Goal: Transaction & Acquisition: Download file/media

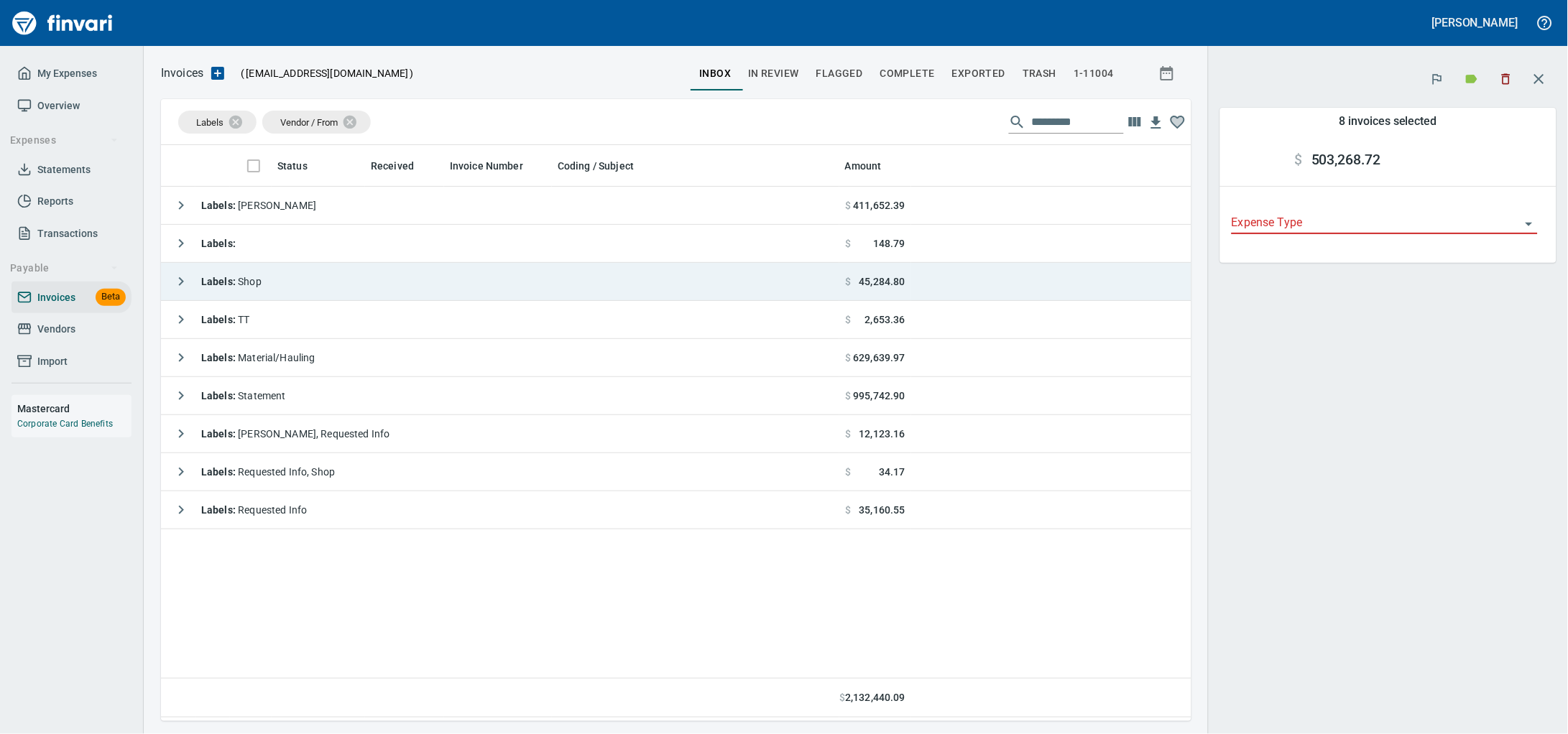
scroll to position [563, 1003]
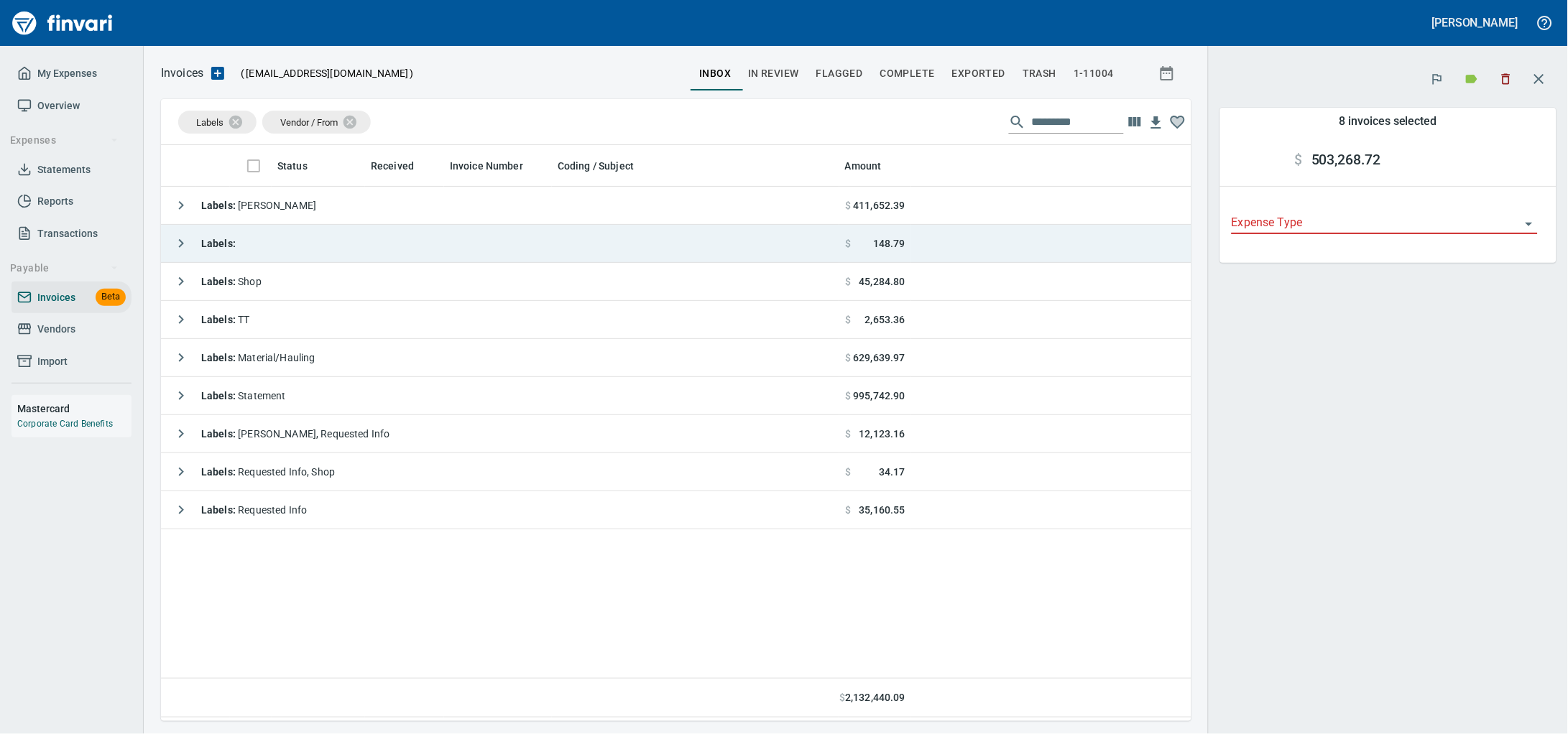
click at [352, 242] on td "Labels :" at bounding box center [500, 244] width 678 height 38
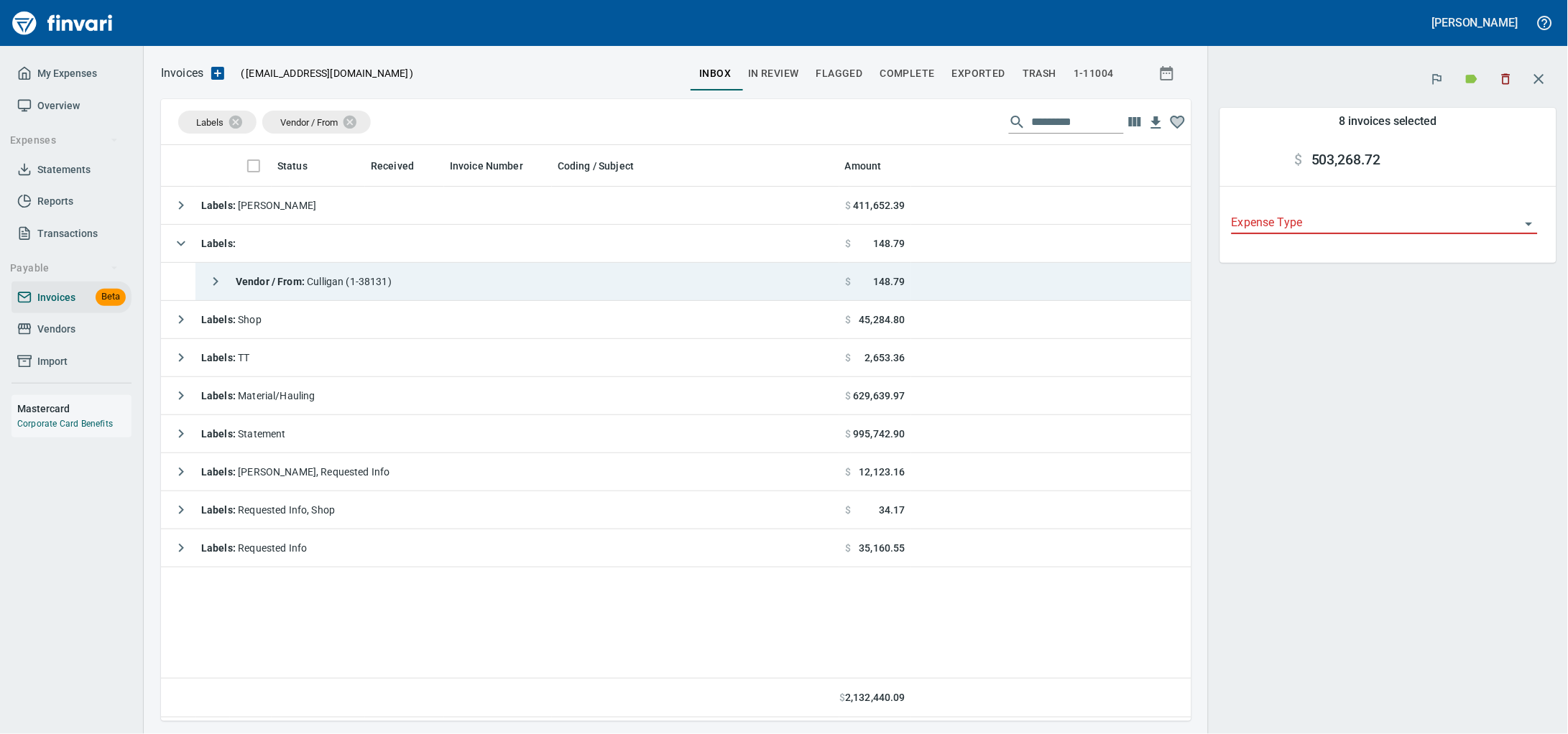
click at [349, 280] on span "Vendor / From : [PERSON_NAME] (1-38131)" at bounding box center [313, 281] width 156 height 11
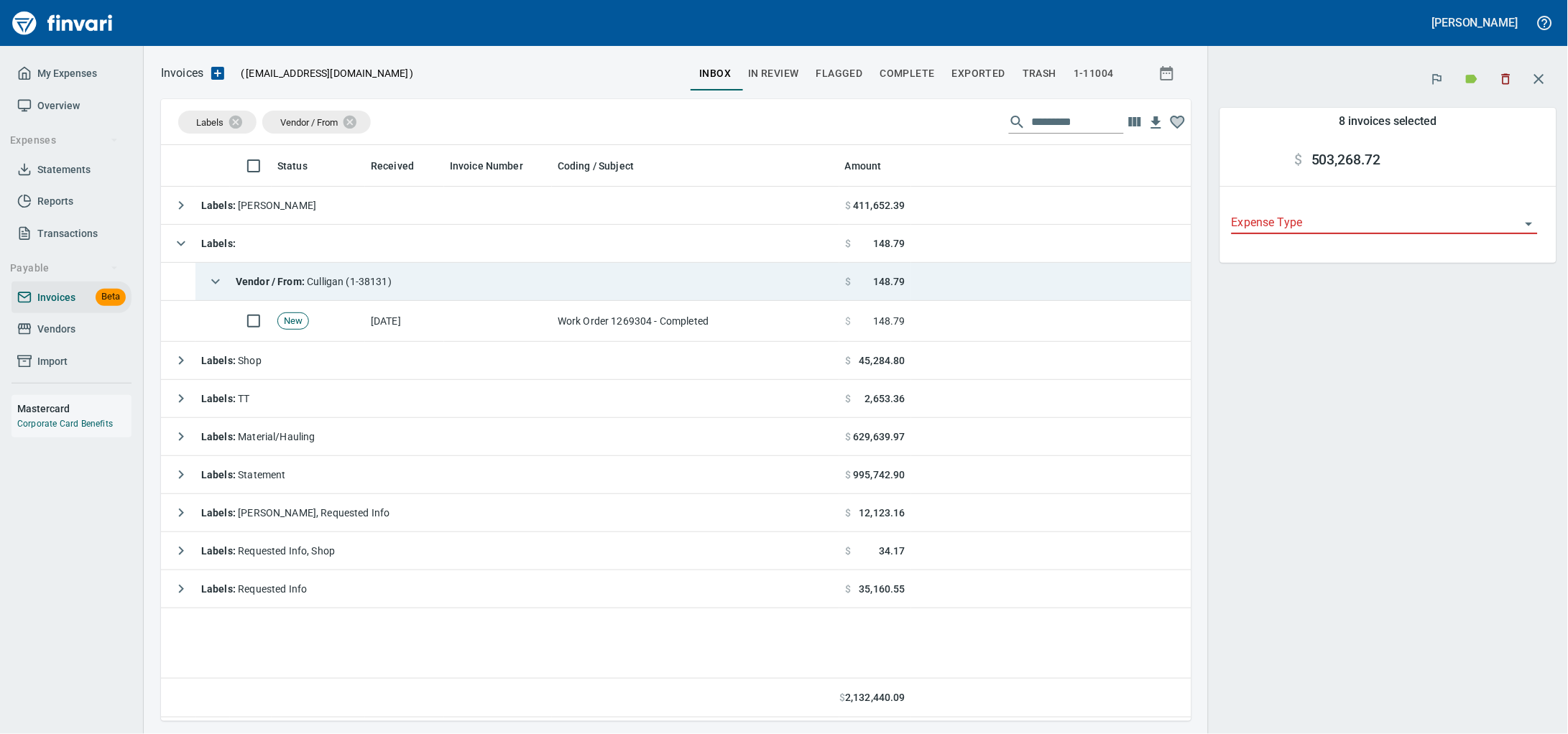
click at [349, 280] on span "Vendor / From : [PERSON_NAME] (1-38131)" at bounding box center [313, 281] width 156 height 11
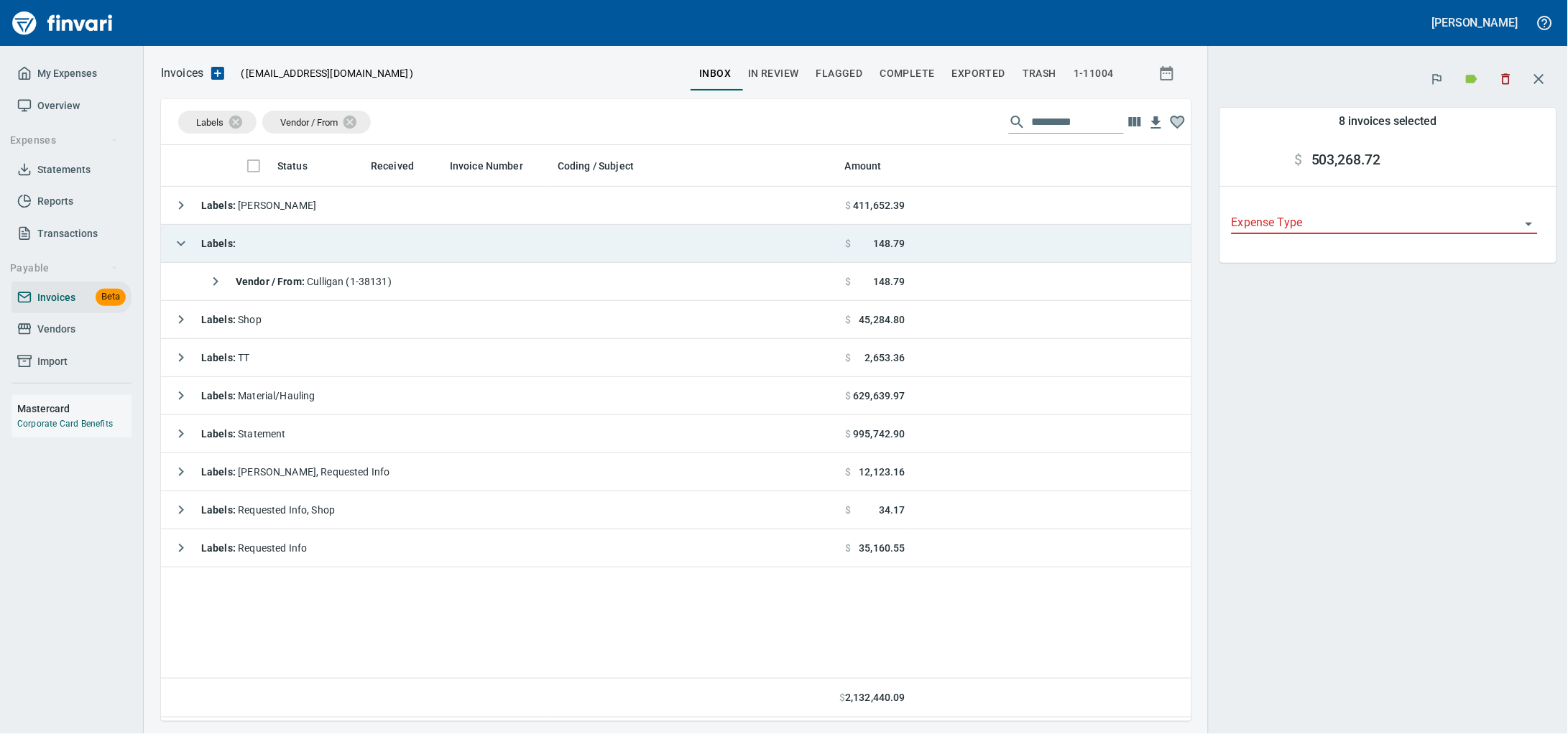
click at [346, 243] on td "Labels :" at bounding box center [500, 244] width 678 height 38
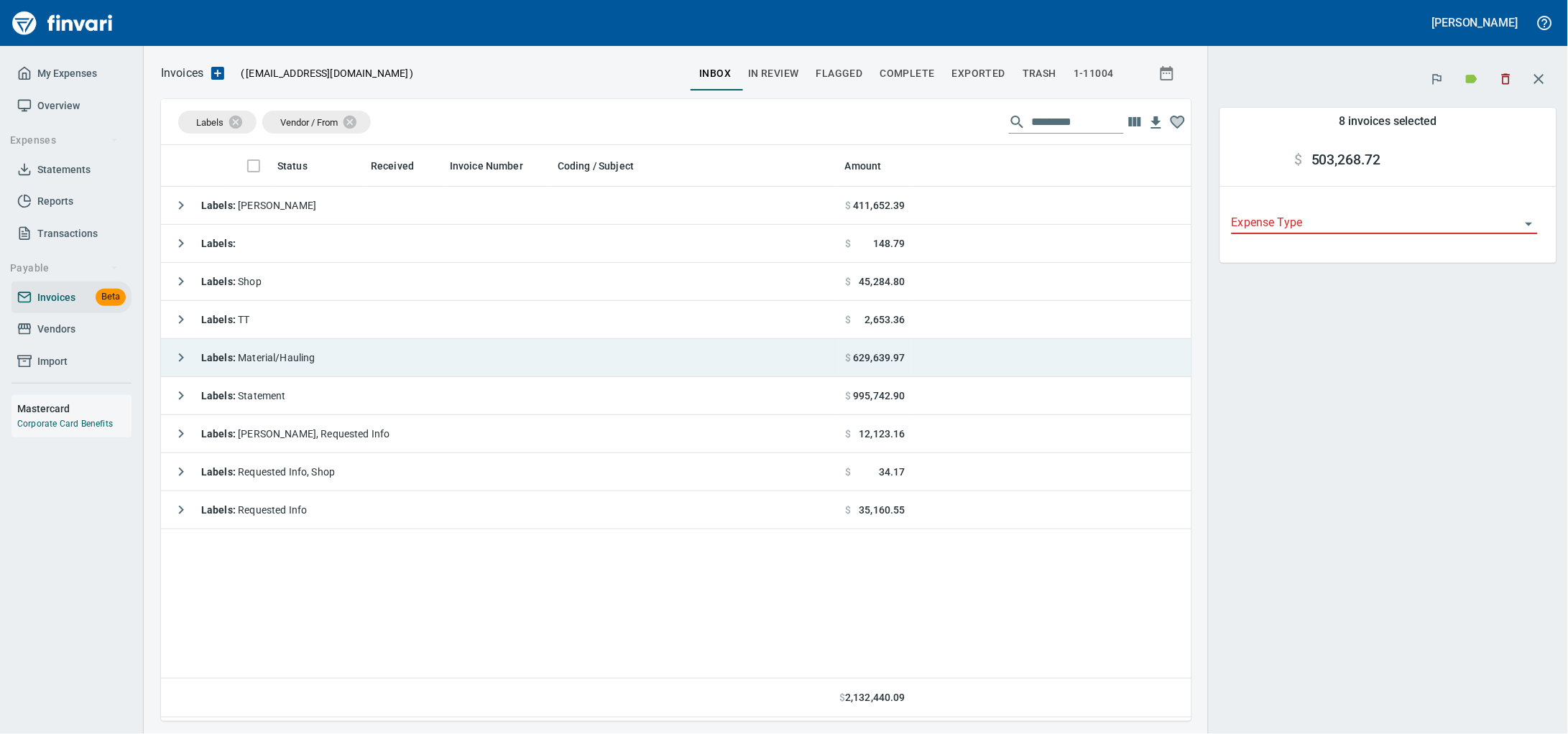
click at [330, 365] on td "Labels : Material/Hauling" at bounding box center [500, 358] width 678 height 38
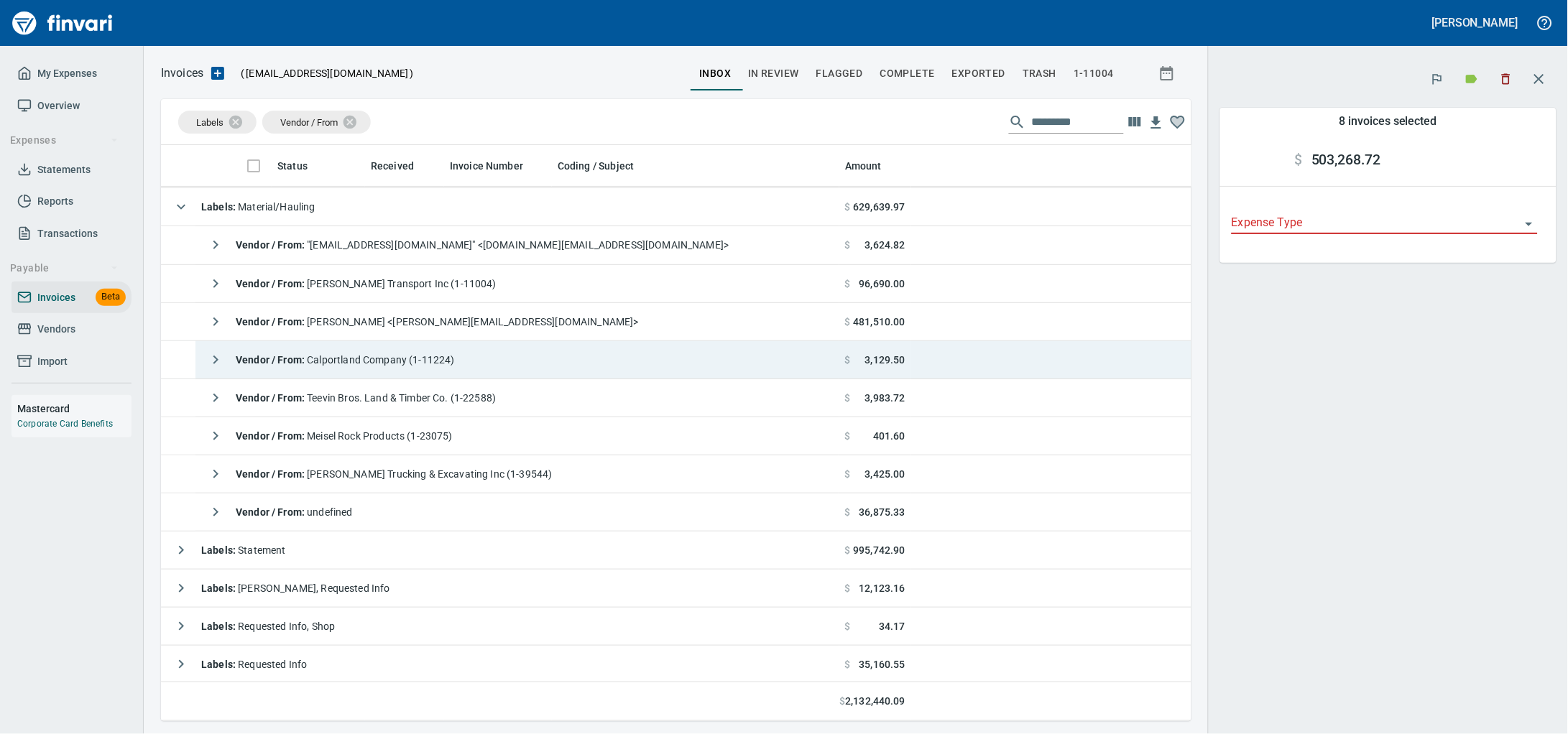
scroll to position [156, 0]
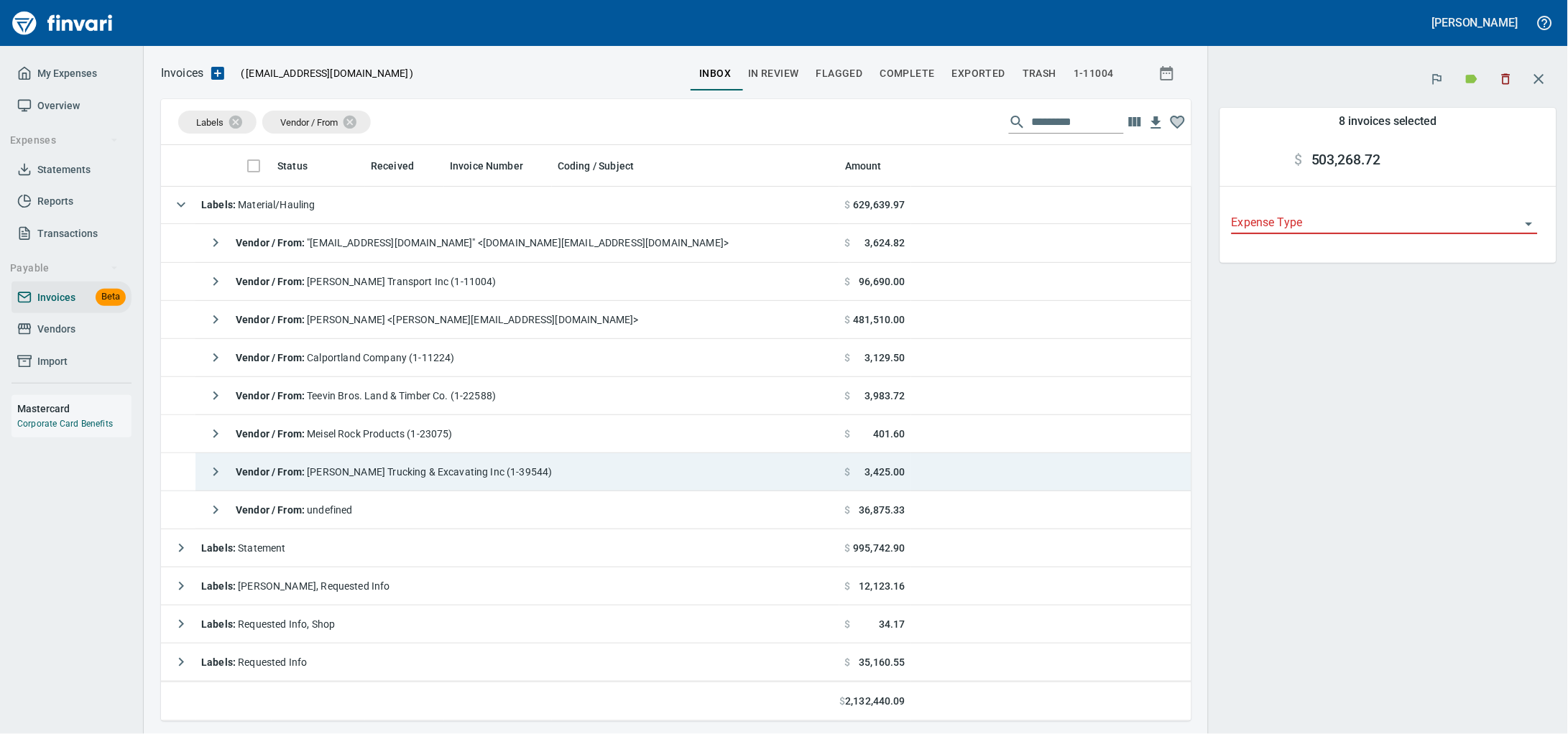
click at [651, 472] on td "Vendor / From : [PERSON_NAME] Trucking & Excavating Inc (1-39544)" at bounding box center [517, 472] width 644 height 38
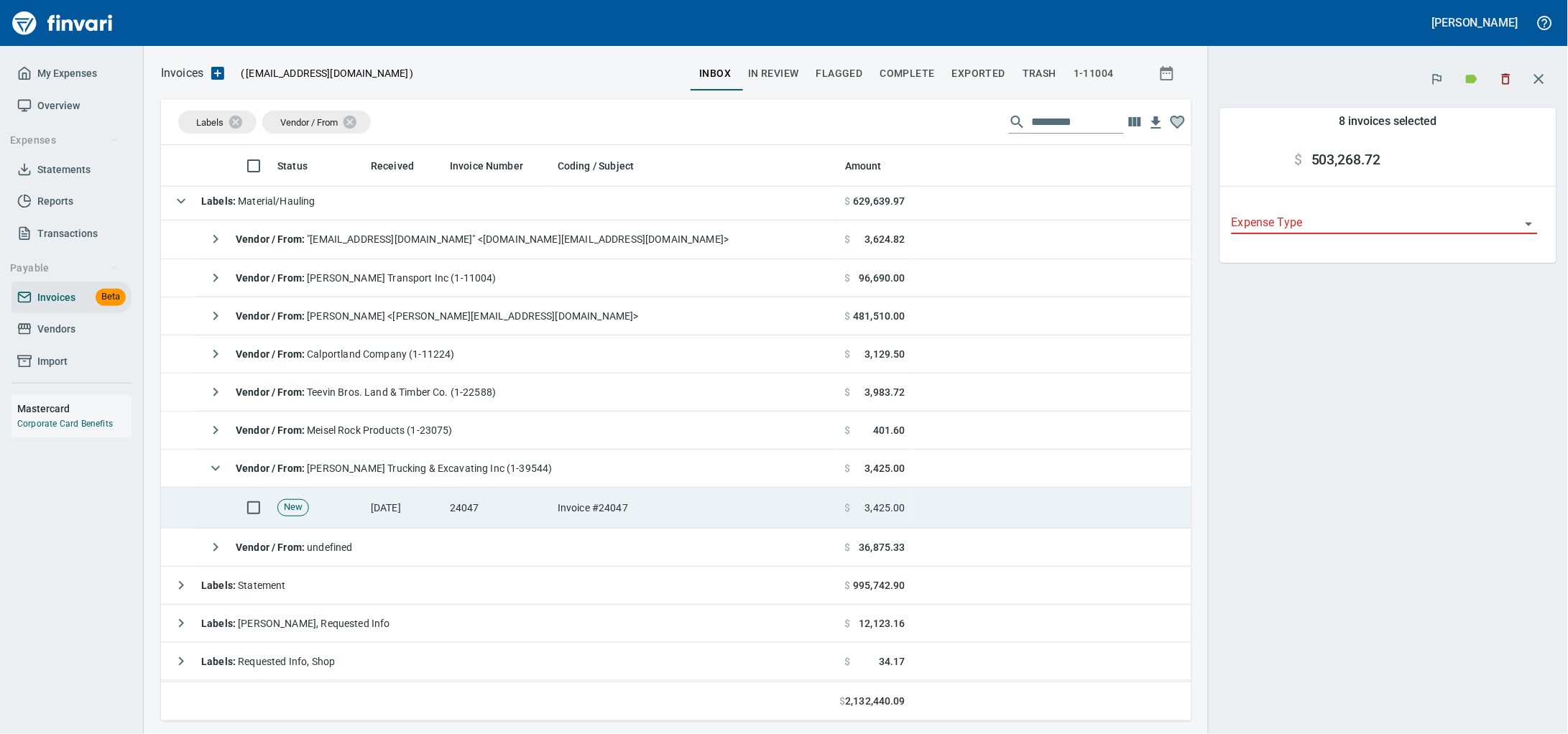
click at [627, 527] on td "Invoice #24047" at bounding box center [695, 508] width 288 height 41
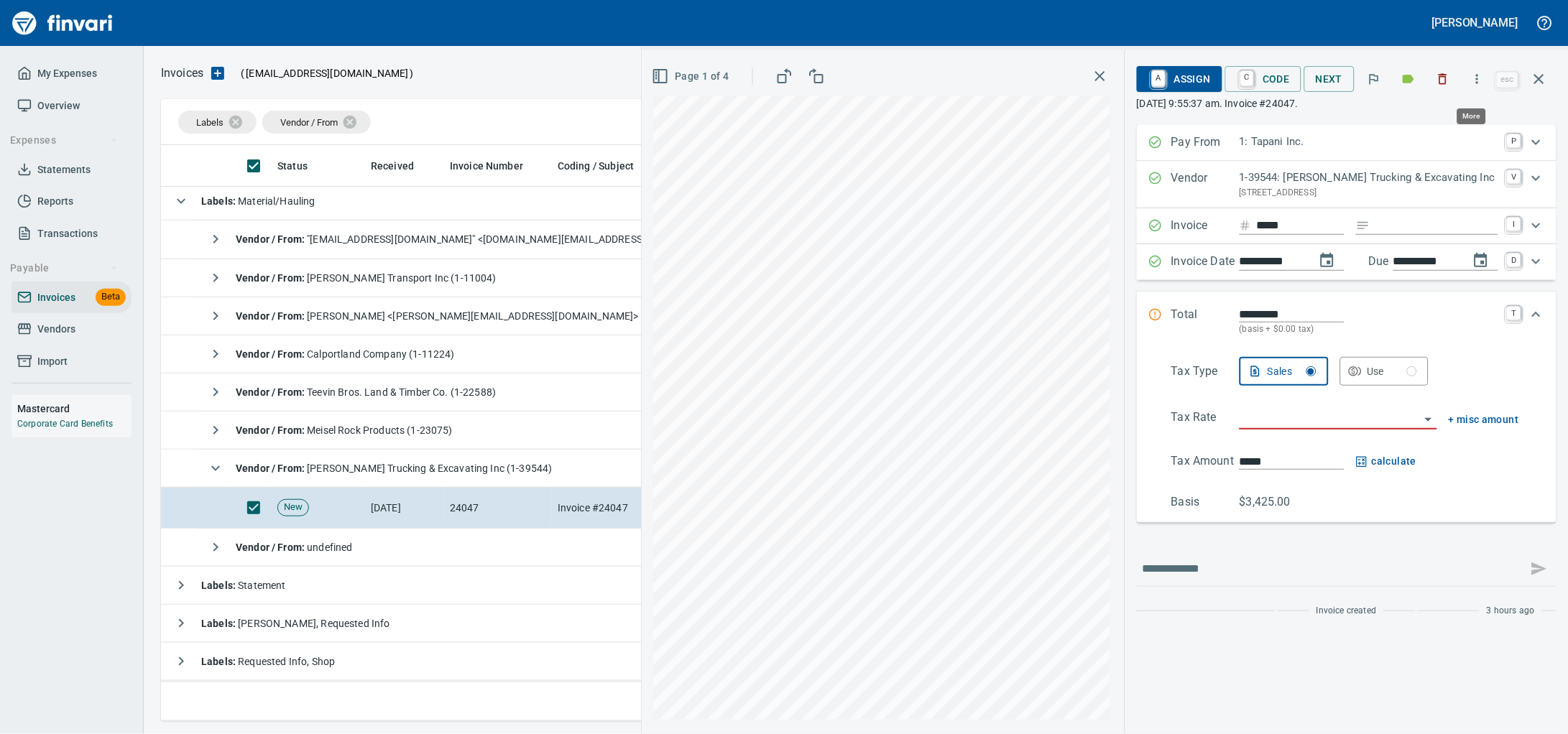
scroll to position [563, 1362]
click at [1473, 80] on icon "button" at bounding box center [1477, 78] width 14 height 14
click at [1446, 133] on li "Download" at bounding box center [1455, 122] width 184 height 31
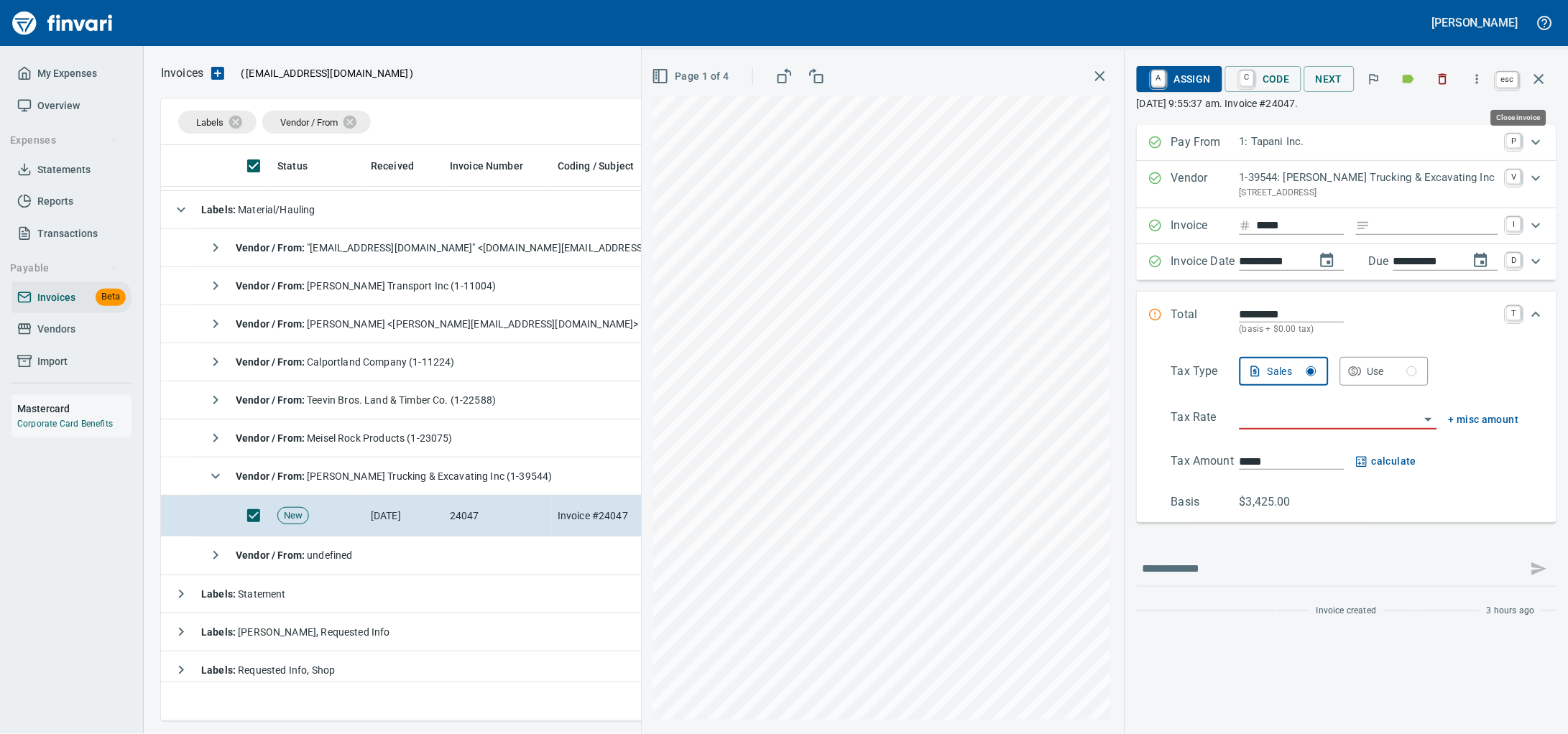
drag, startPoint x: 1540, startPoint y: 79, endPoint x: 1567, endPoint y: 181, distance: 105.5
click at [1540, 79] on icon "button" at bounding box center [1538, 78] width 10 height 10
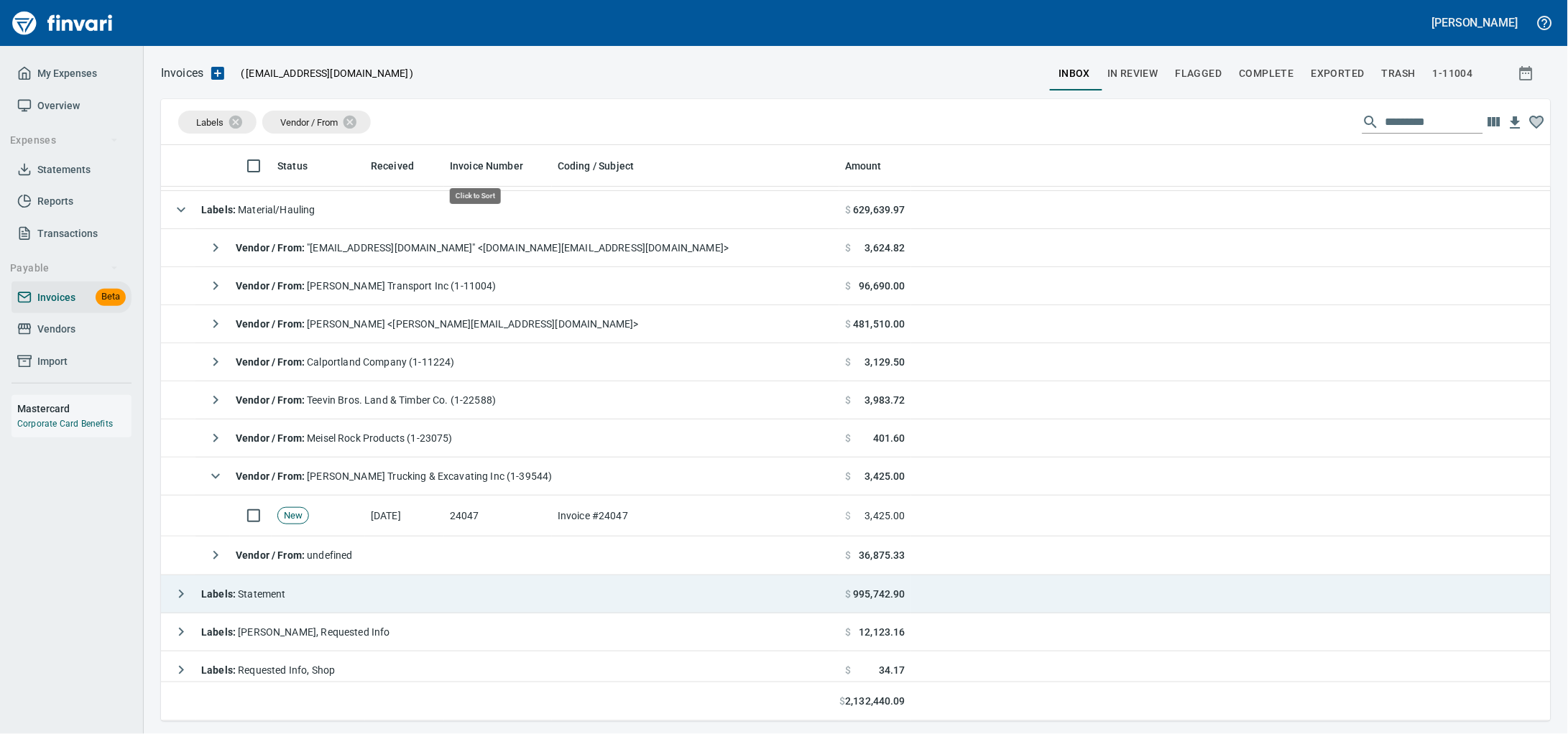
scroll to position [563, 1362]
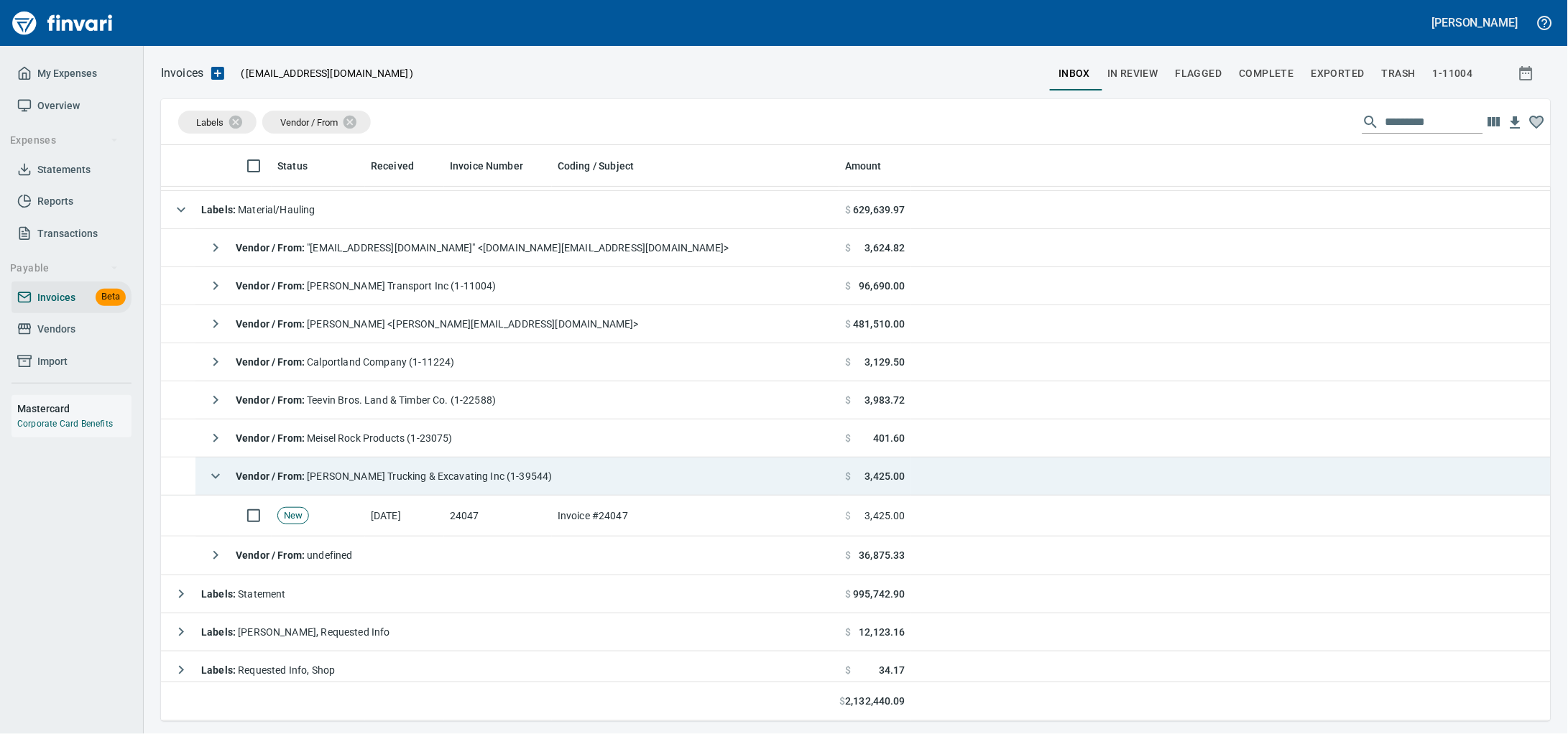
click at [576, 486] on td "Vendor / From : [PERSON_NAME] Trucking & Excavating Inc (1-39544)" at bounding box center [517, 476] width 644 height 38
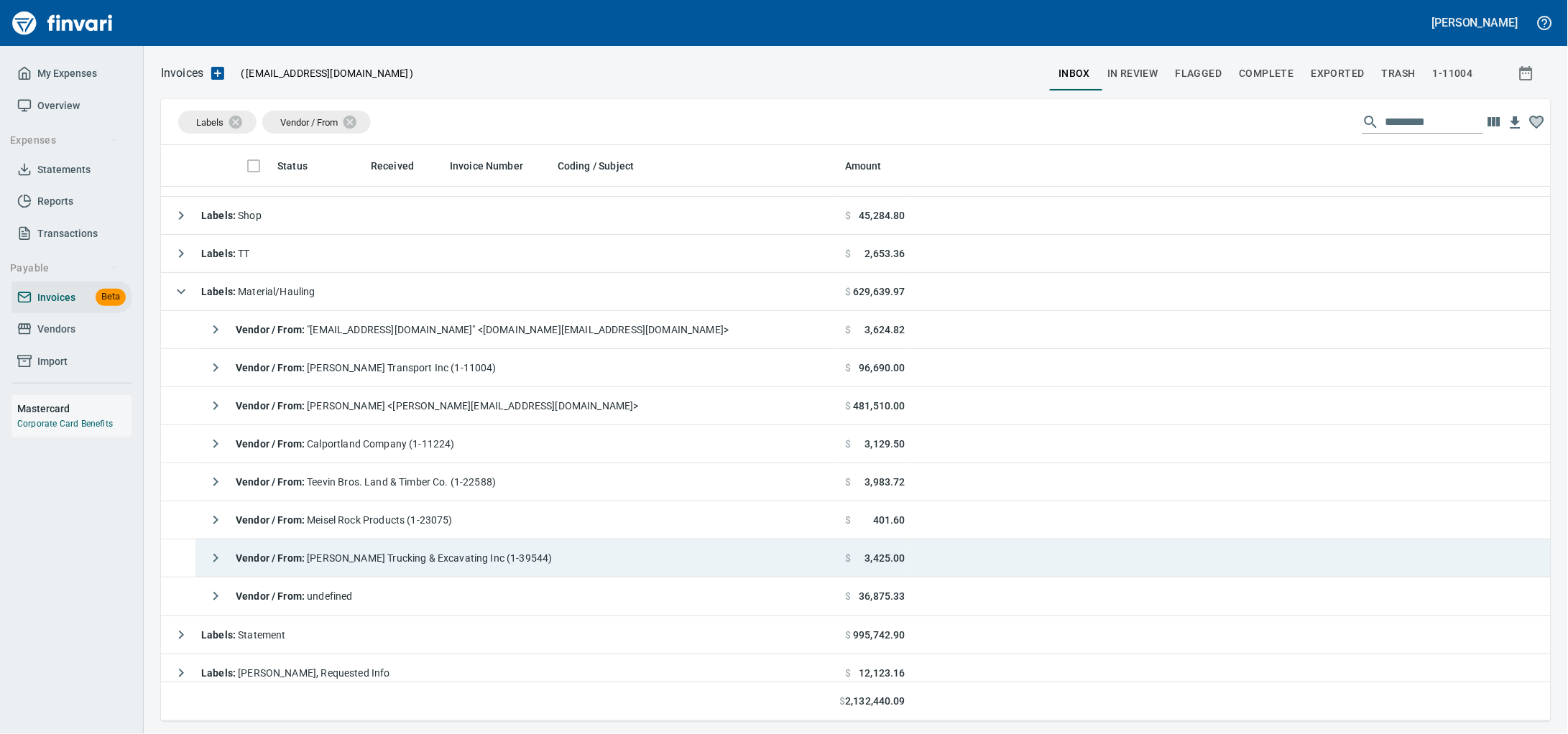
scroll to position [0, 0]
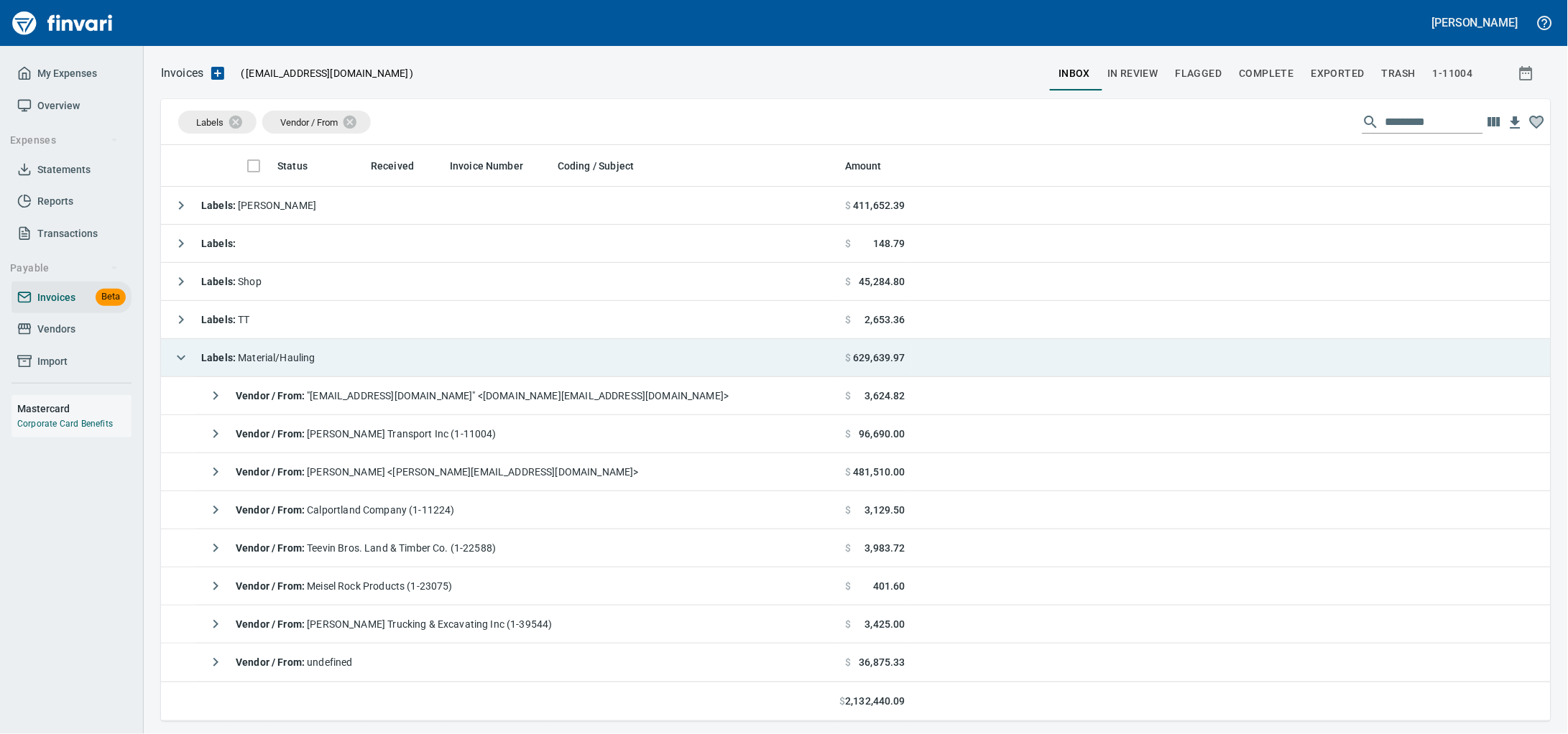
click at [374, 354] on td "Labels : Material/Hauling" at bounding box center [500, 358] width 678 height 38
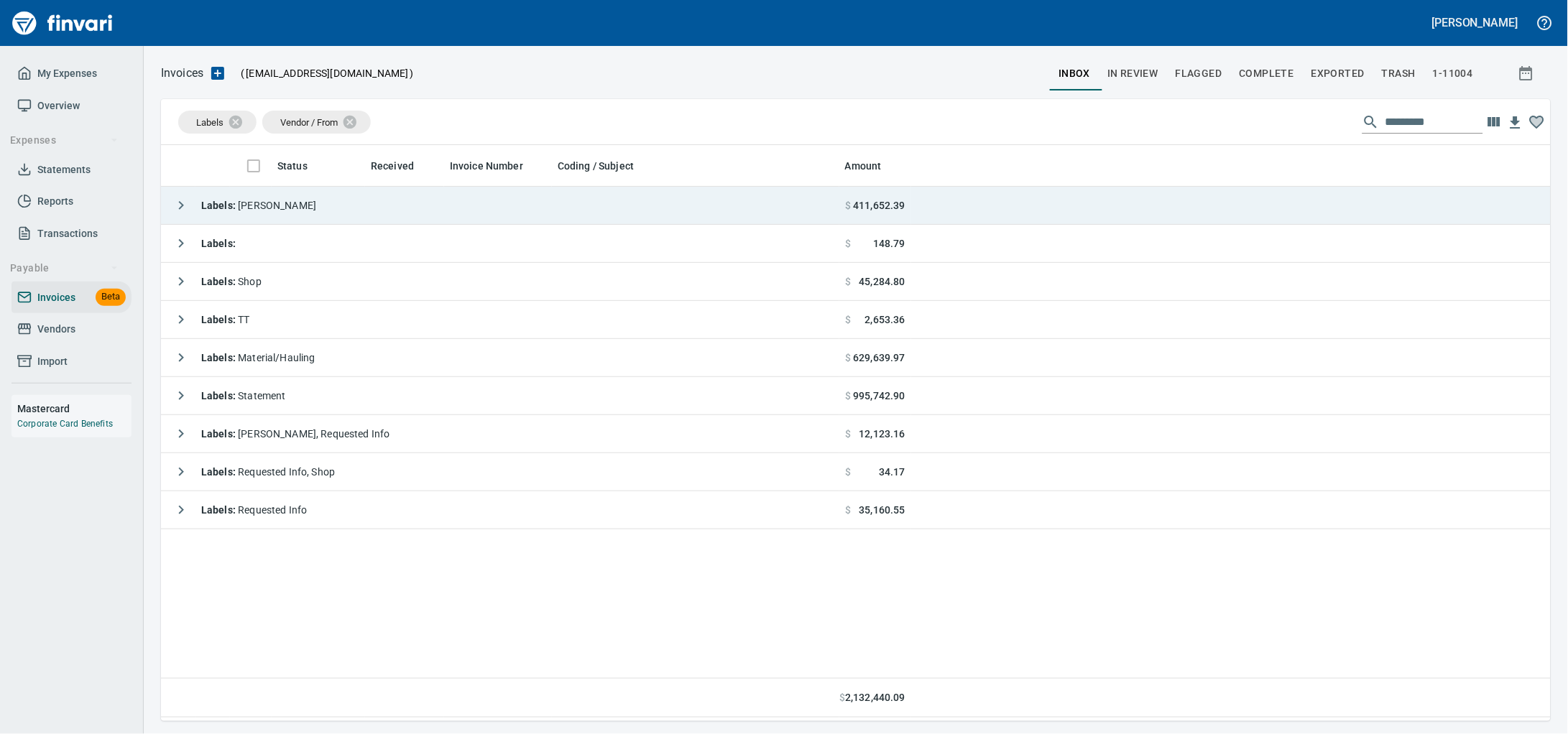
click at [375, 223] on td "Labels : [PERSON_NAME]" at bounding box center [500, 206] width 678 height 38
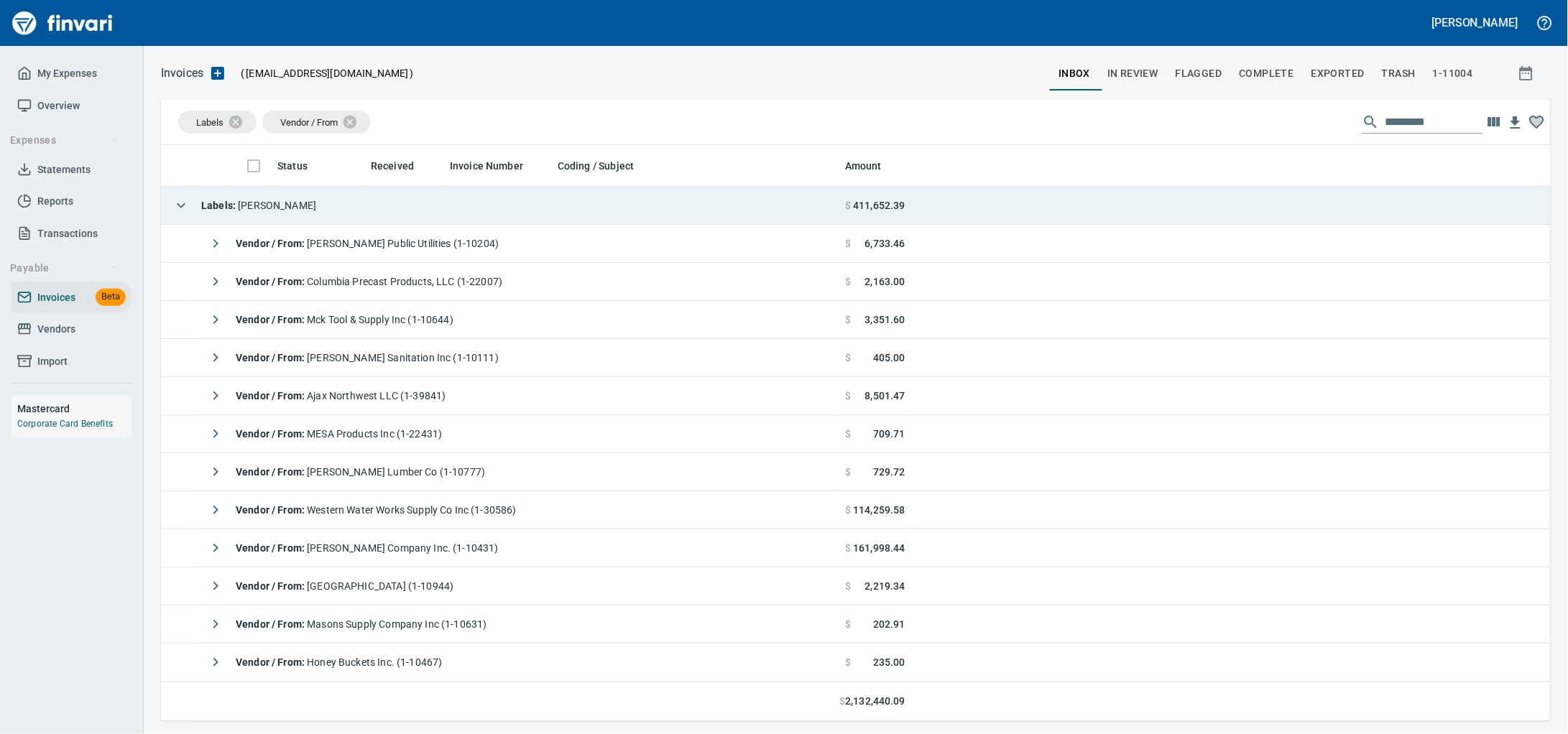
click at [378, 216] on td "Labels : [PERSON_NAME]" at bounding box center [500, 206] width 678 height 38
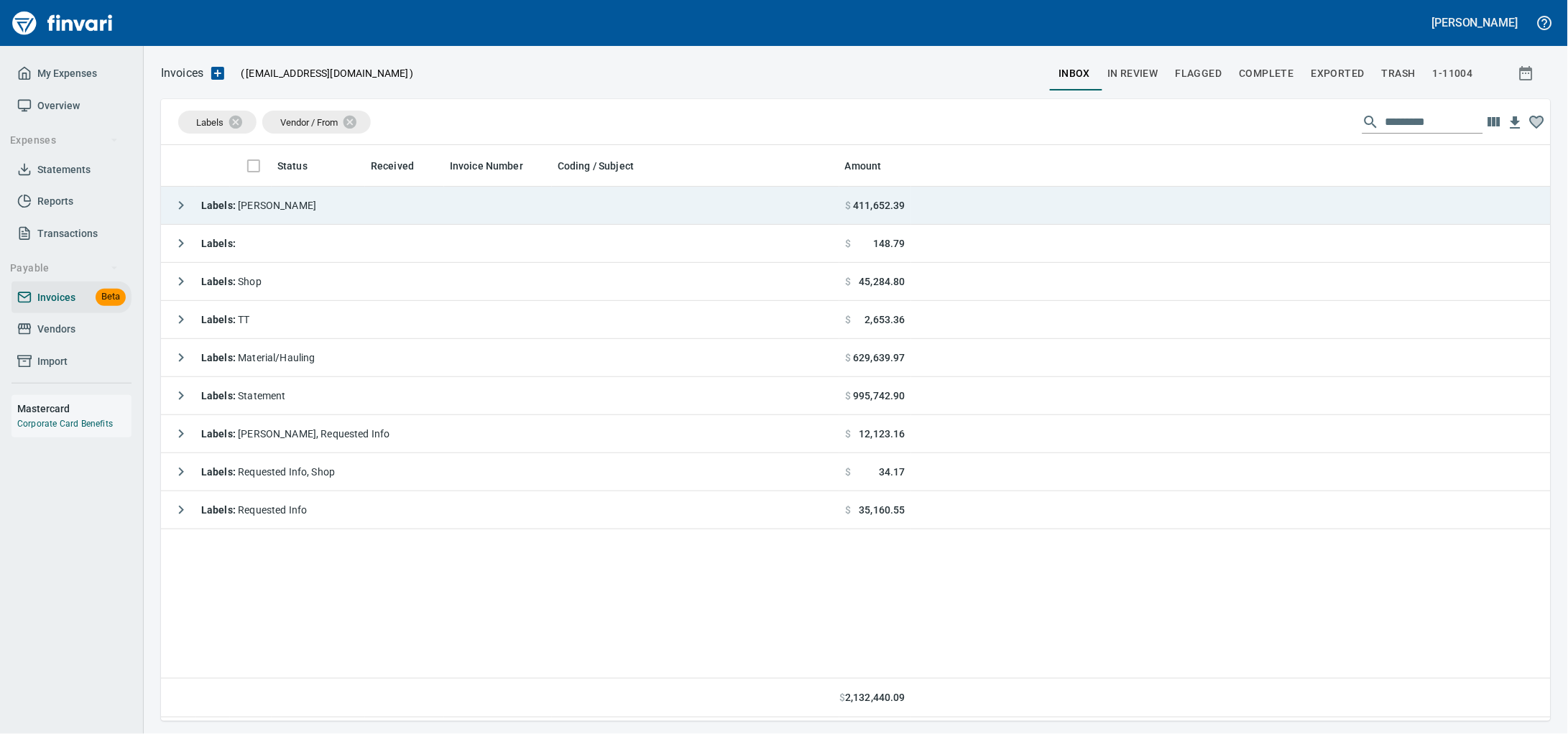
click at [375, 211] on td "Labels : [PERSON_NAME]" at bounding box center [500, 206] width 678 height 38
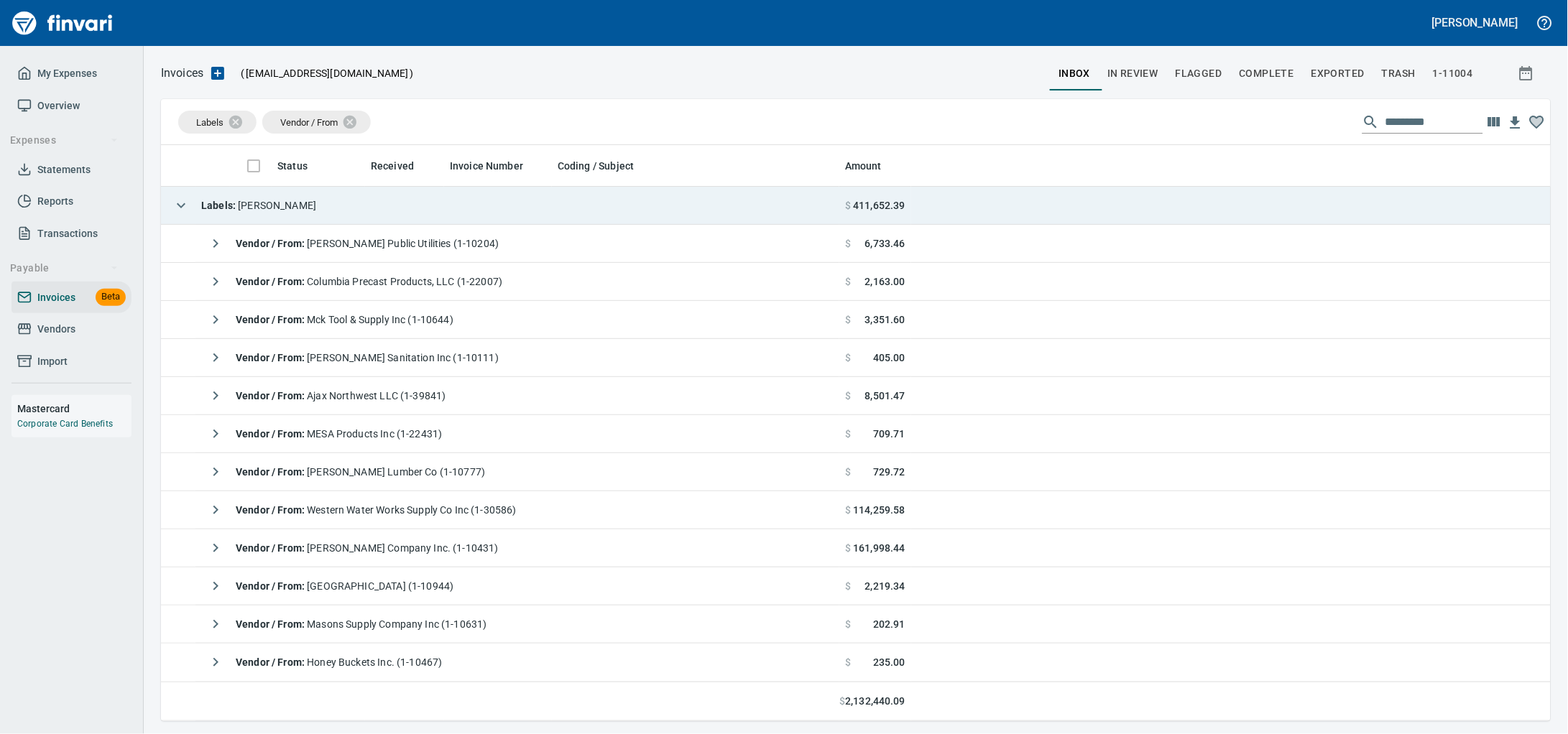
click at [343, 194] on td "Labels : [PERSON_NAME]" at bounding box center [500, 206] width 678 height 38
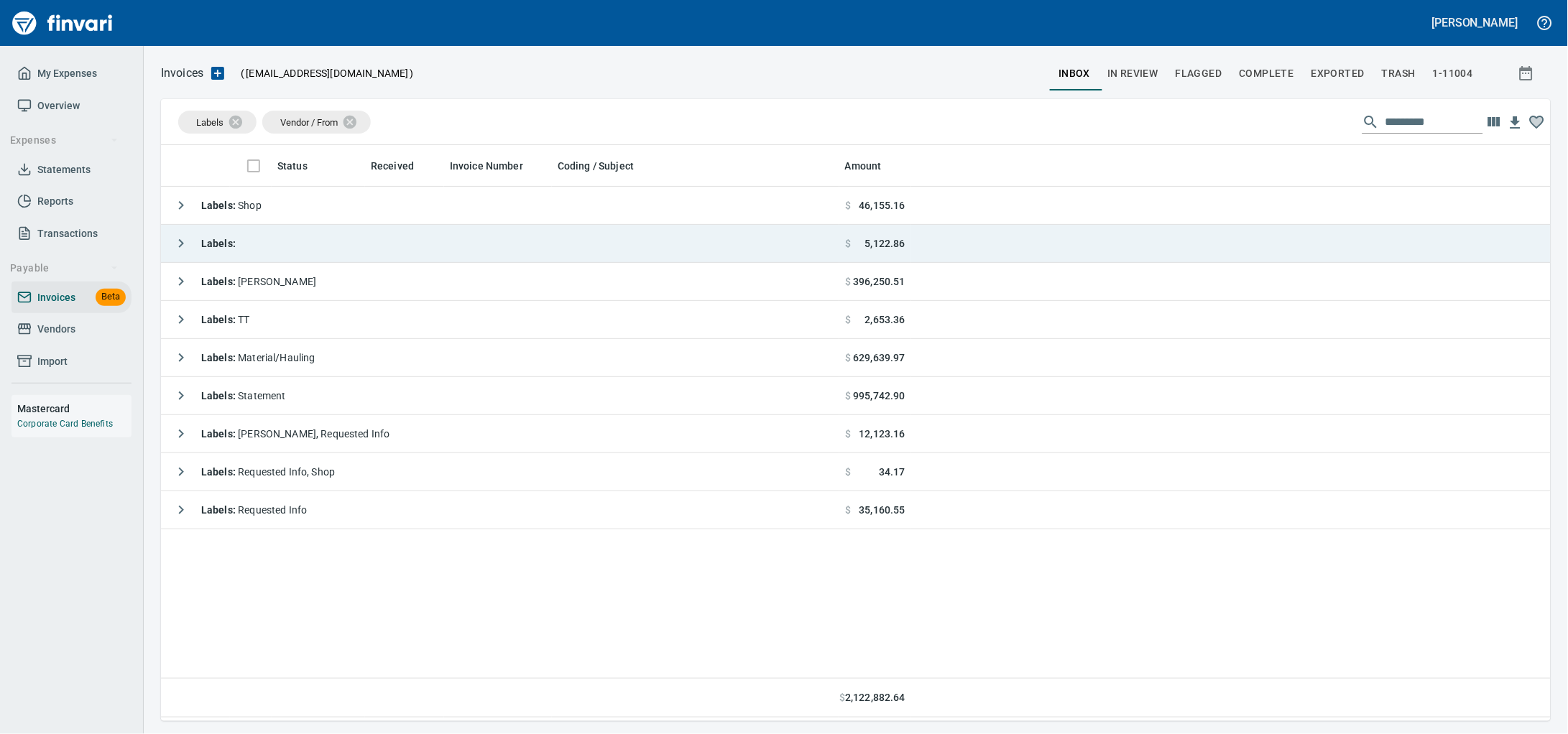
click at [369, 241] on td "Labels :" at bounding box center [500, 244] width 678 height 38
